Goal: Task Accomplishment & Management: Complete application form

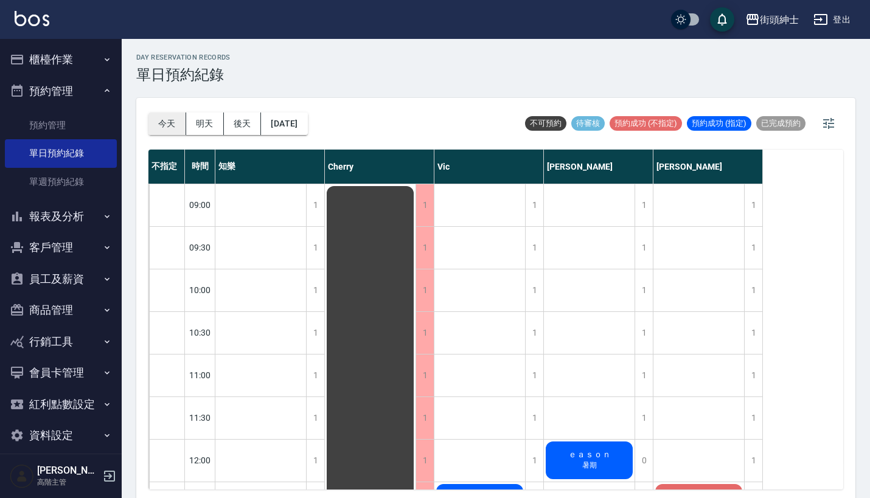
scroll to position [294, 0]
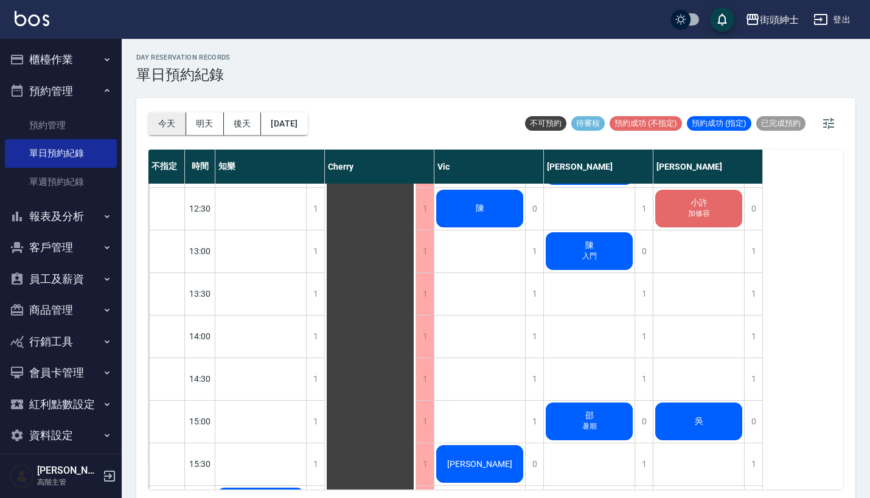
click at [161, 123] on button "今天" at bounding box center [167, 124] width 38 height 23
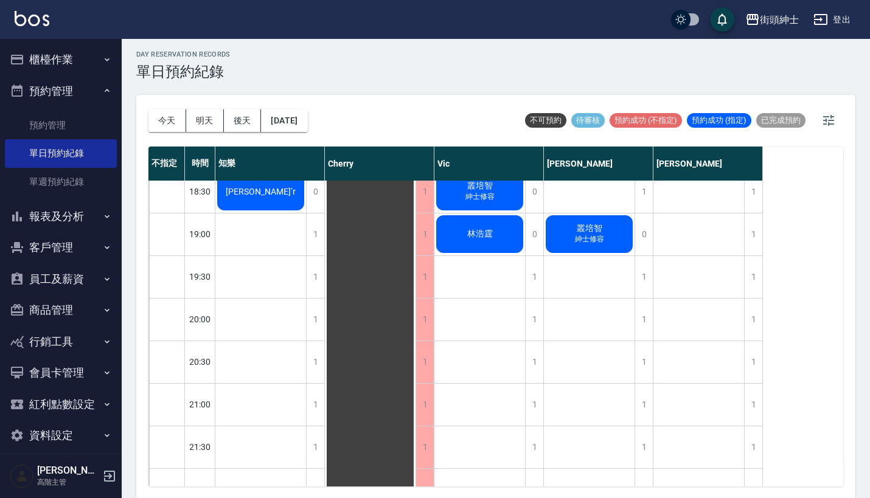
scroll to position [269, 0]
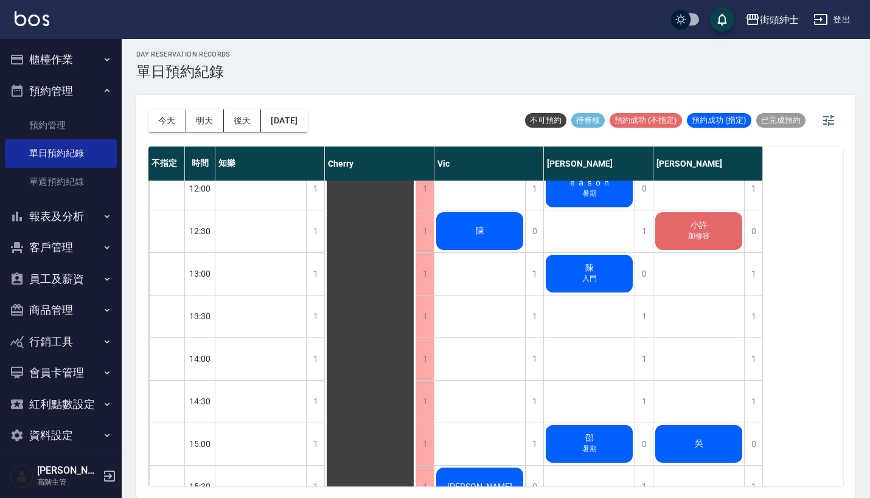
click at [87, 85] on button "預約管理" at bounding box center [61, 91] width 112 height 32
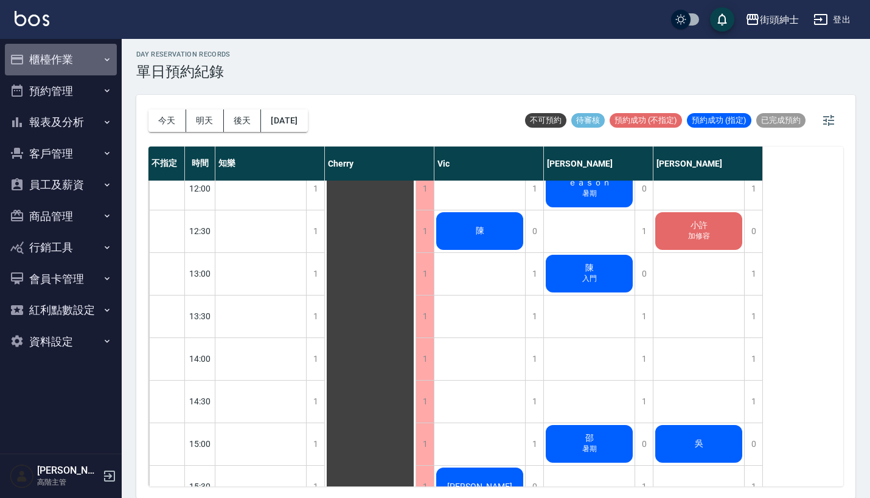
click at [95, 58] on button "櫃檯作業" at bounding box center [61, 60] width 112 height 32
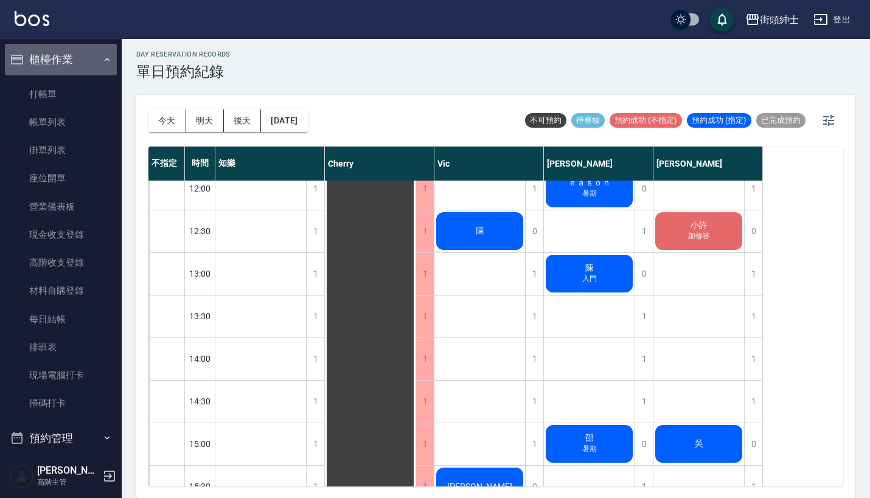
click at [95, 58] on button "櫃檯作業" at bounding box center [61, 60] width 112 height 32
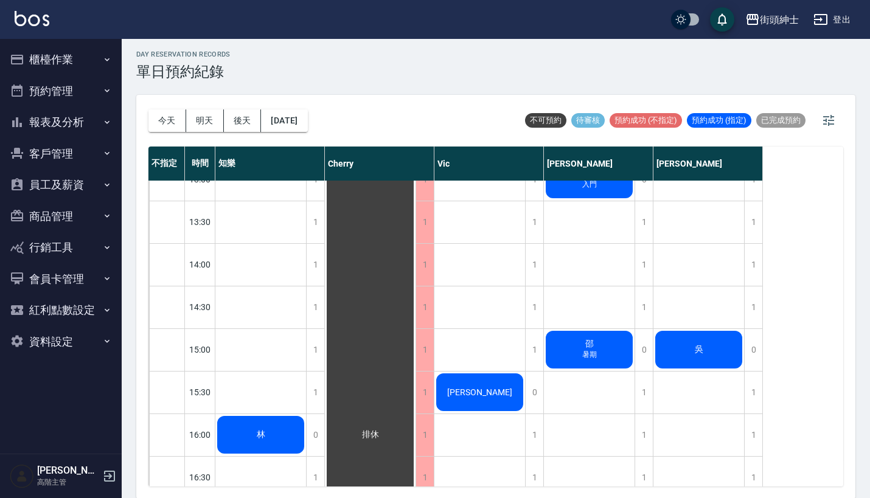
scroll to position [362, 0]
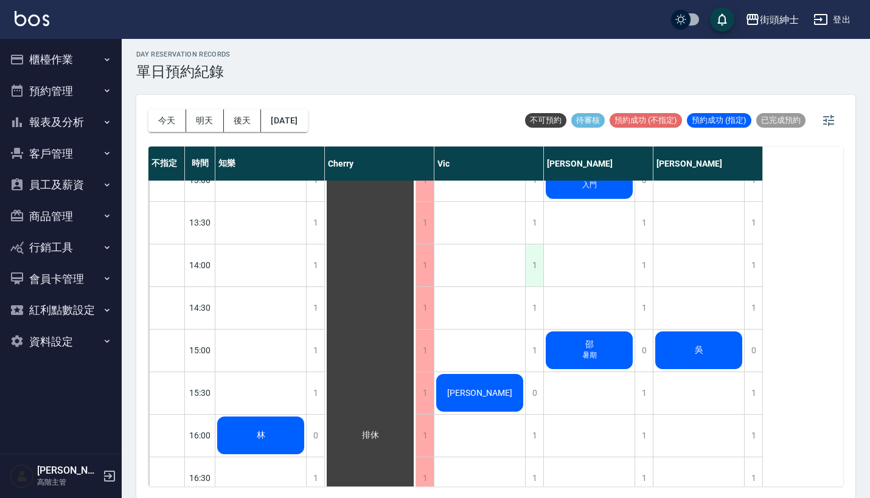
click at [533, 267] on div "1" at bounding box center [534, 265] width 18 height 42
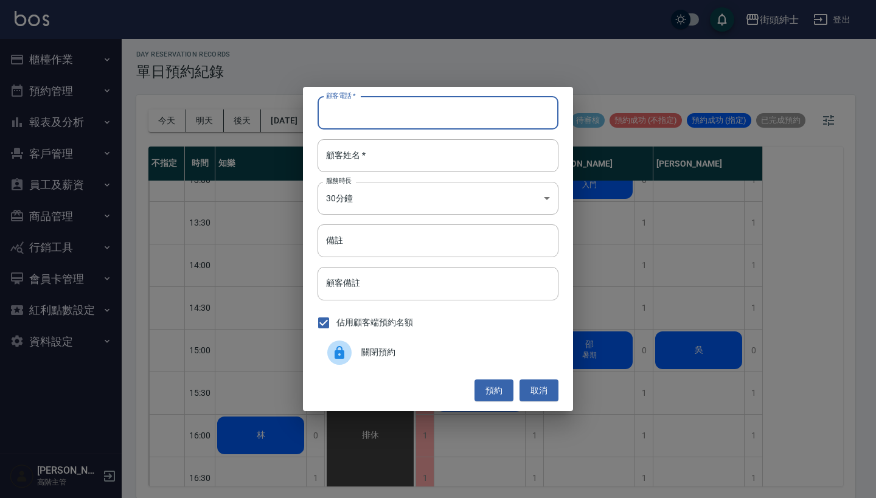
paste input "[PERSON_NAME] 電話：[PHONE_NUMBER]"
type input "[PERSON_NAME] 電話：[PHONE_NUMBER]"
click at [406, 138] on div "顧客電話   * [PERSON_NAME] 電話：[PHONE_NUMBER] 顧客電話   * 顧客姓名   * 顧客姓名   * 服務時長 30分鐘 1…" at bounding box center [438, 249] width 270 height 324
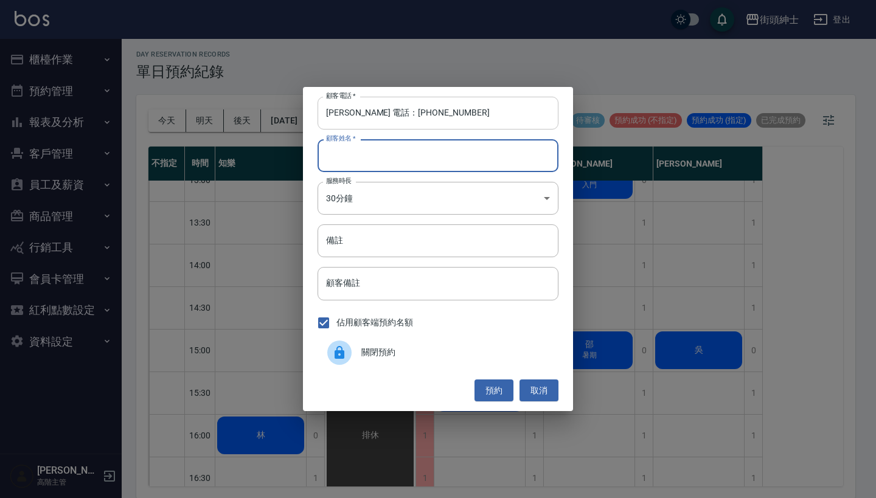
paste input "[PERSON_NAME] 電話：[PHONE_NUMBER]"
type input "[PERSON_NAME] 電話：[PHONE_NUMBER]"
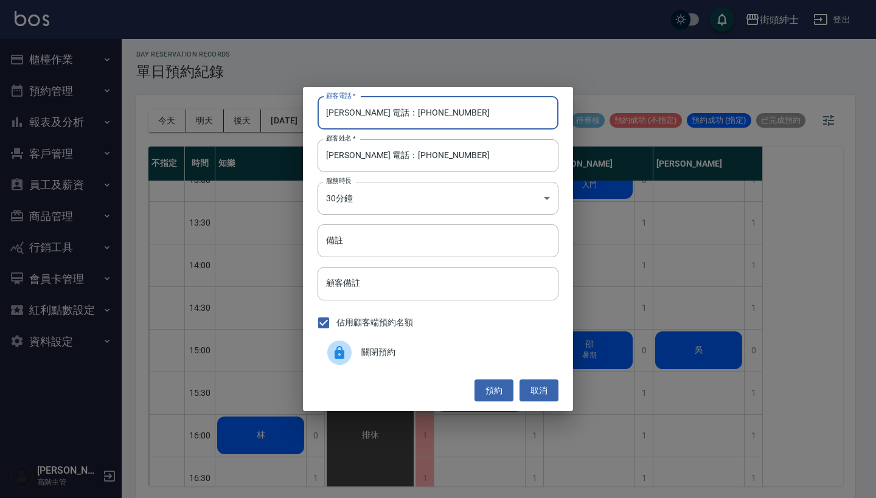
drag, startPoint x: 375, startPoint y: 116, endPoint x: 308, endPoint y: 112, distance: 66.4
click at [308, 113] on div "顧客電話   * [PERSON_NAME] 電話：[PHONE_NUMBER] 顧客電話   * 顧客姓名   * [PERSON_NAME] 電話：[PH…" at bounding box center [438, 249] width 270 height 324
type input "0981186558"
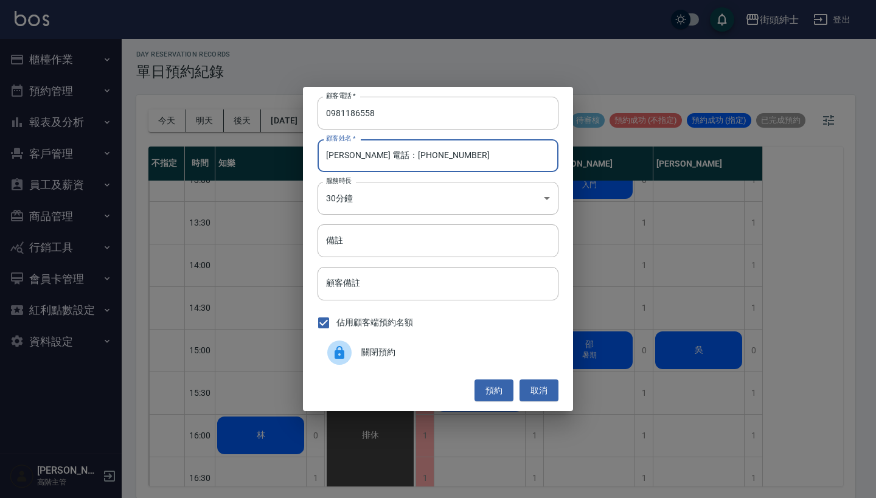
drag, startPoint x: 449, startPoint y: 158, endPoint x: 354, endPoint y: 156, distance: 95.5
click at [354, 156] on input "[PERSON_NAME] 電話：[PHONE_NUMBER]" at bounding box center [437, 155] width 241 height 33
type input "[PERSON_NAME]"
click at [498, 391] on button "預約" at bounding box center [493, 391] width 39 height 23
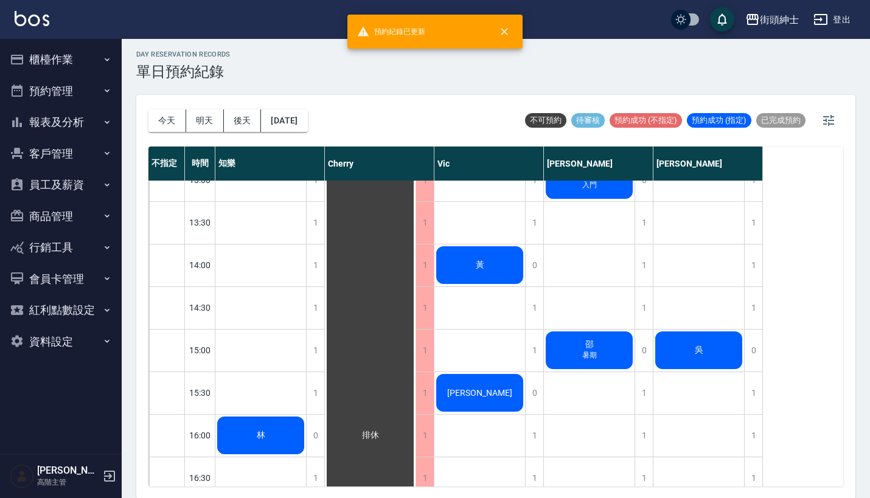
click at [268, 430] on span "黃" at bounding box center [260, 435] width 13 height 11
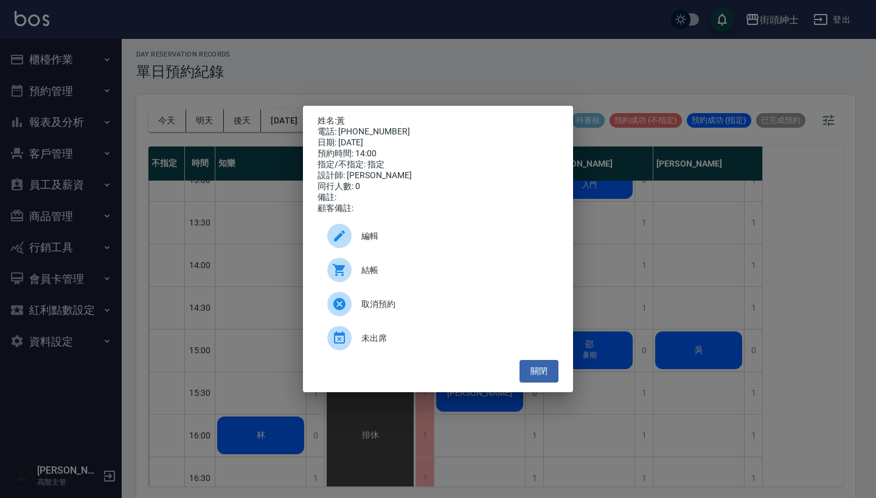
click at [434, 230] on div "編輯" at bounding box center [437, 236] width 241 height 34
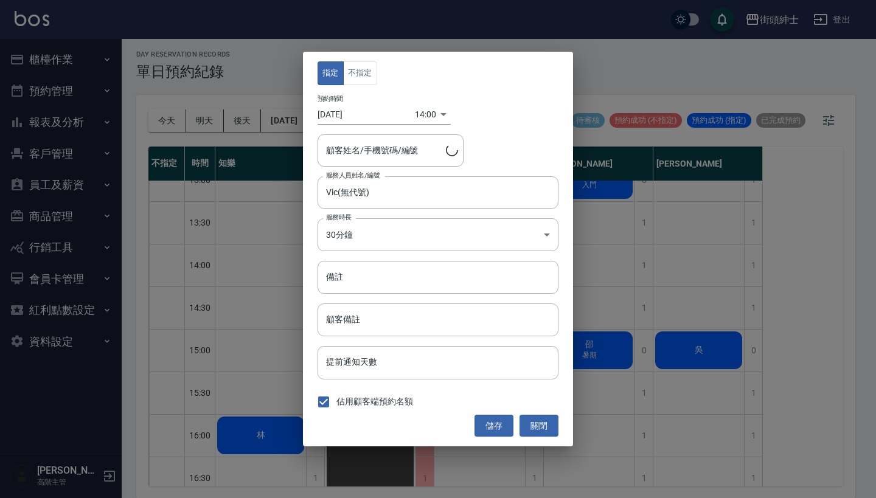
type input "黃/0981186558"
click at [372, 71] on button "不指定" at bounding box center [360, 73] width 34 height 24
click at [488, 423] on button "儲存" at bounding box center [493, 426] width 39 height 23
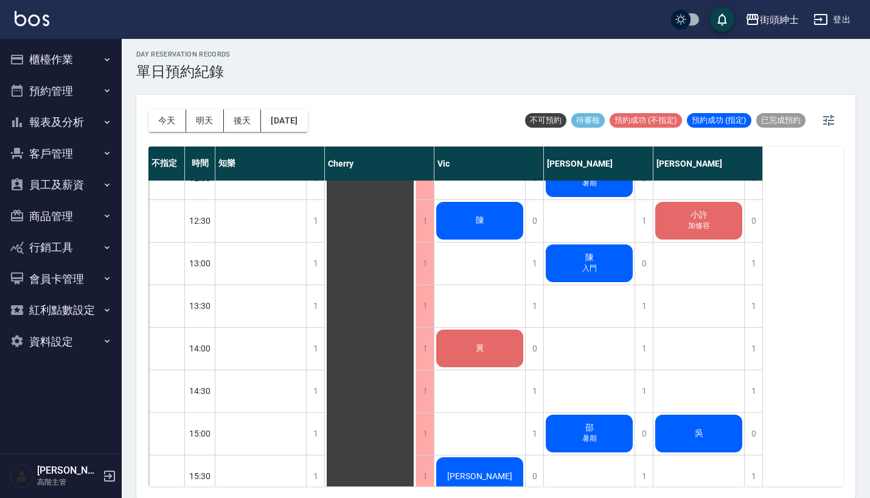
scroll to position [286, 0]
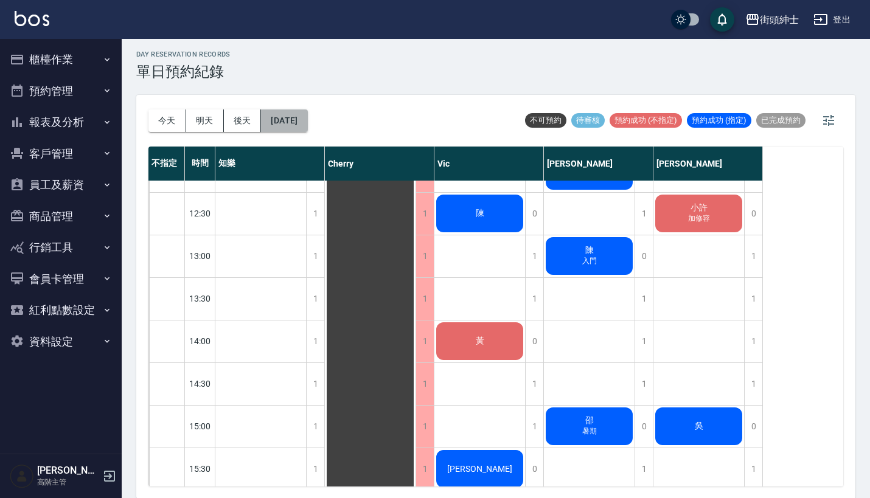
click at [296, 123] on button "[DATE]" at bounding box center [284, 120] width 46 height 23
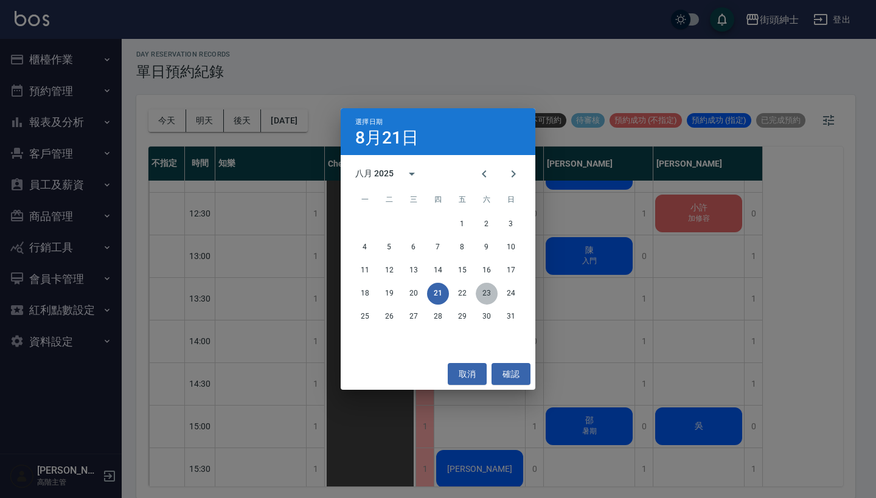
click at [484, 296] on button "23" at bounding box center [487, 294] width 22 height 22
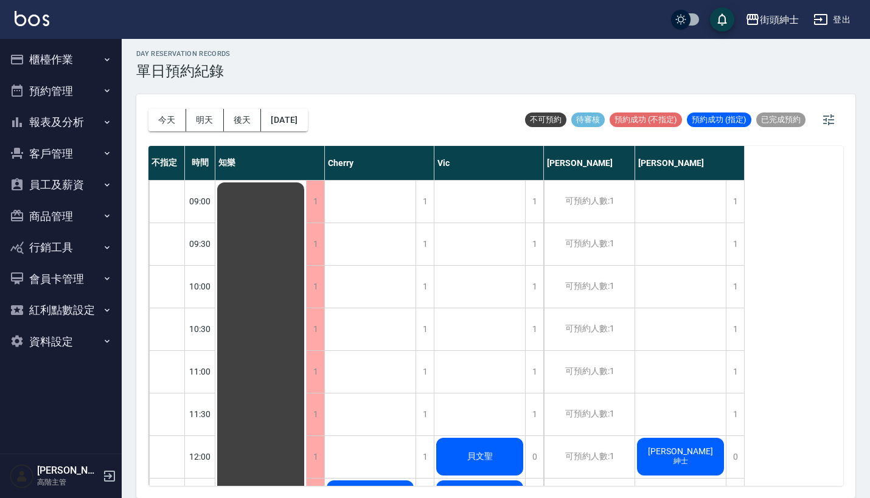
scroll to position [3, 0]
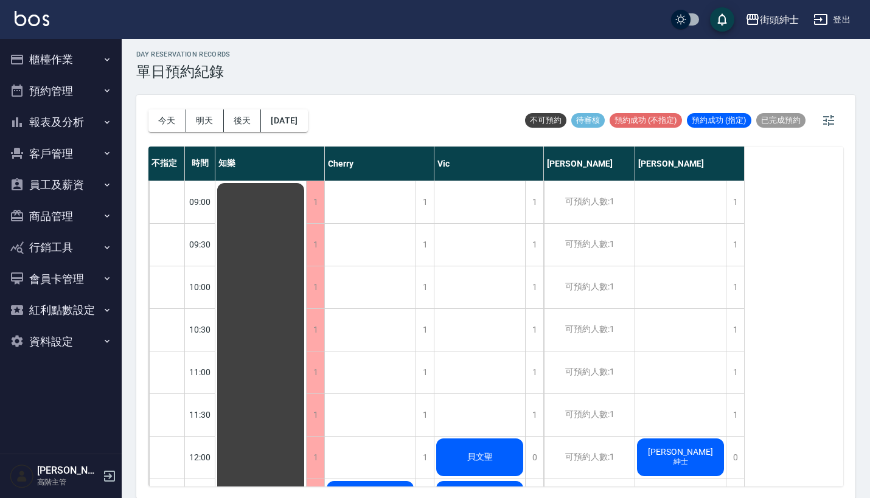
click at [353, 4] on div "街頭紳士 登出" at bounding box center [435, 19] width 870 height 39
